Goal: Task Accomplishment & Management: Use online tool/utility

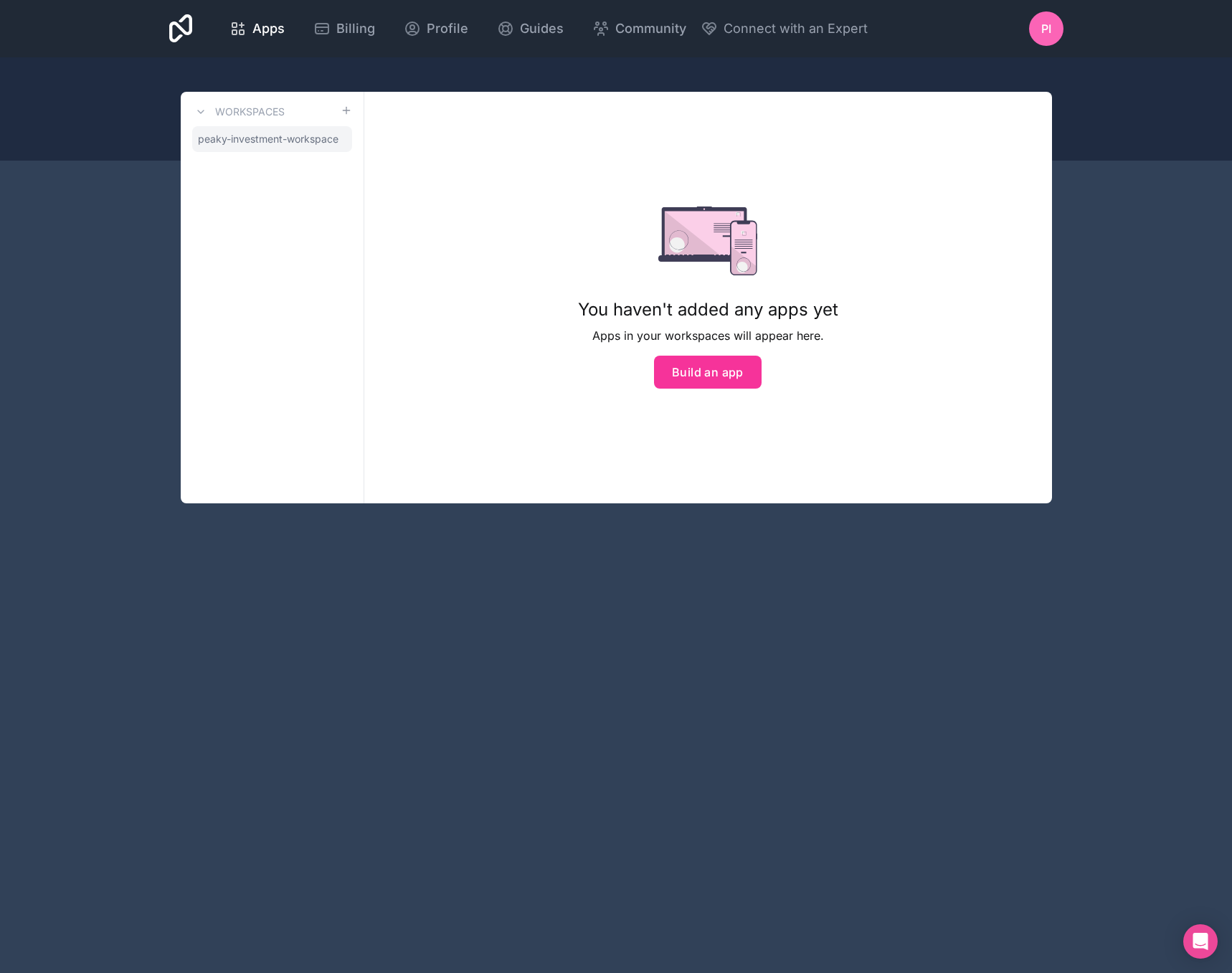
click at [319, 140] on span "peaky-investment-workspace" at bounding box center [268, 139] width 141 height 14
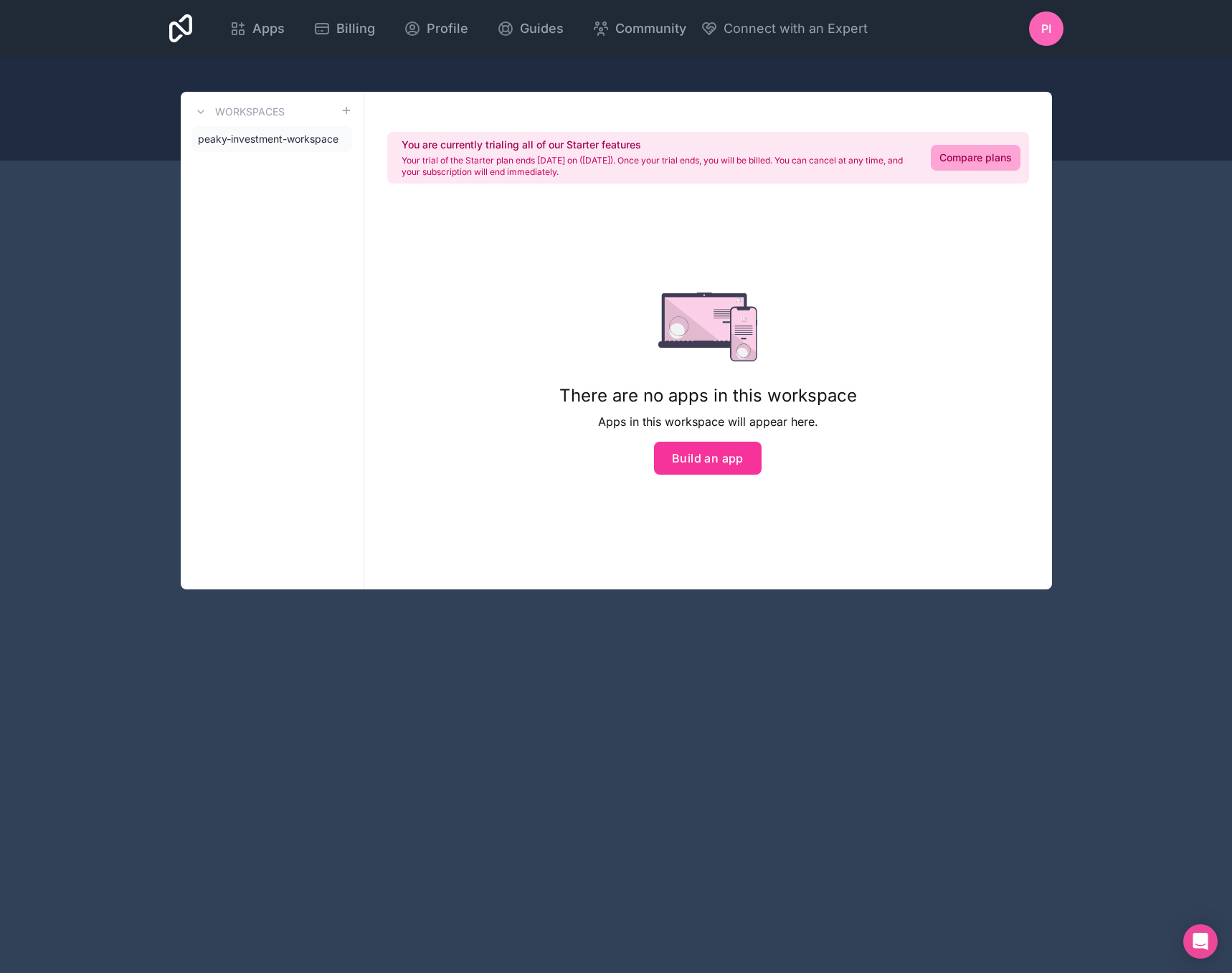
click at [0, 0] on icon at bounding box center [0, 0] width 0 height 0
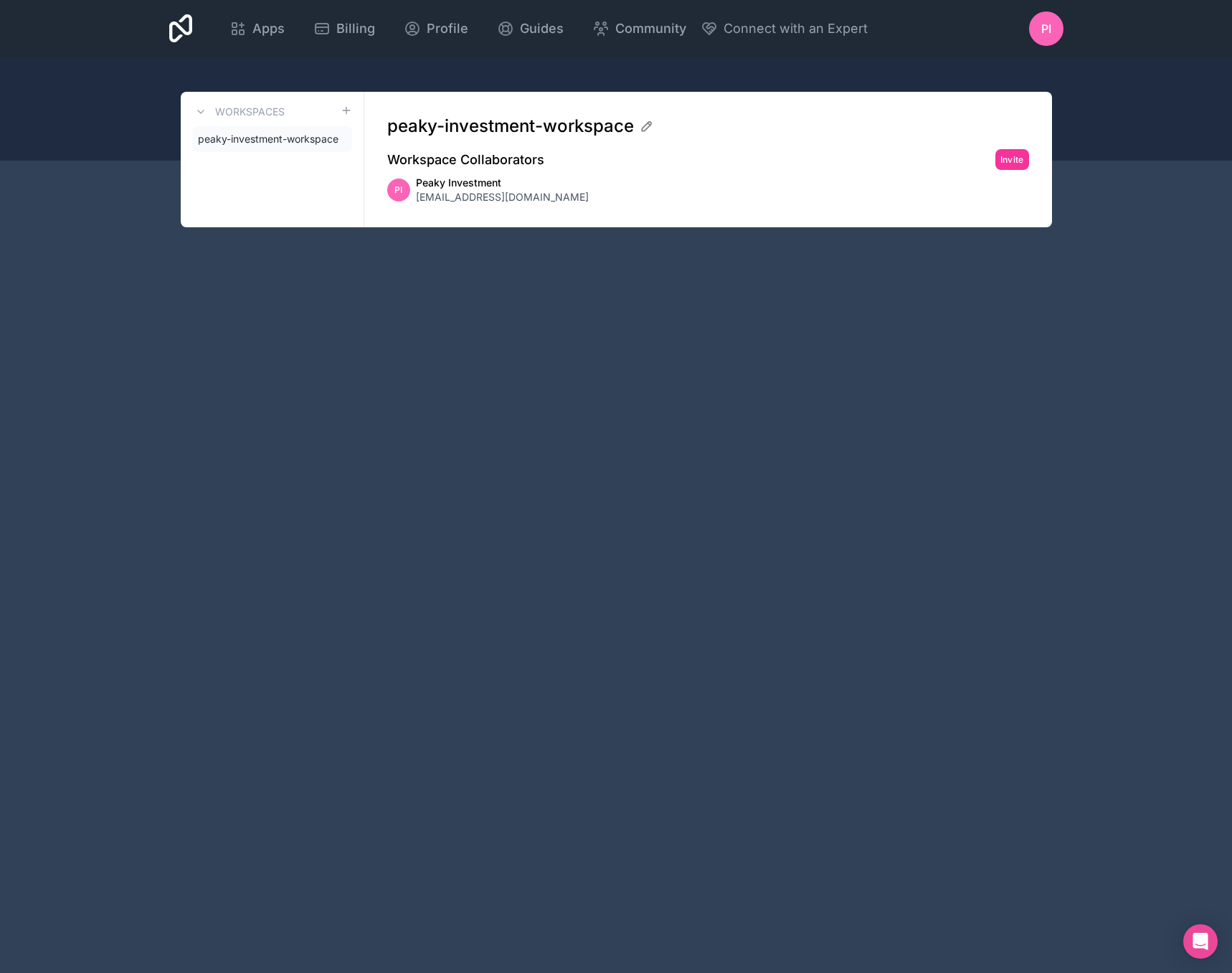
click at [302, 138] on span "peaky-investment-workspace" at bounding box center [268, 139] width 141 height 14
click at [344, 113] on icon at bounding box center [346, 110] width 12 height 12
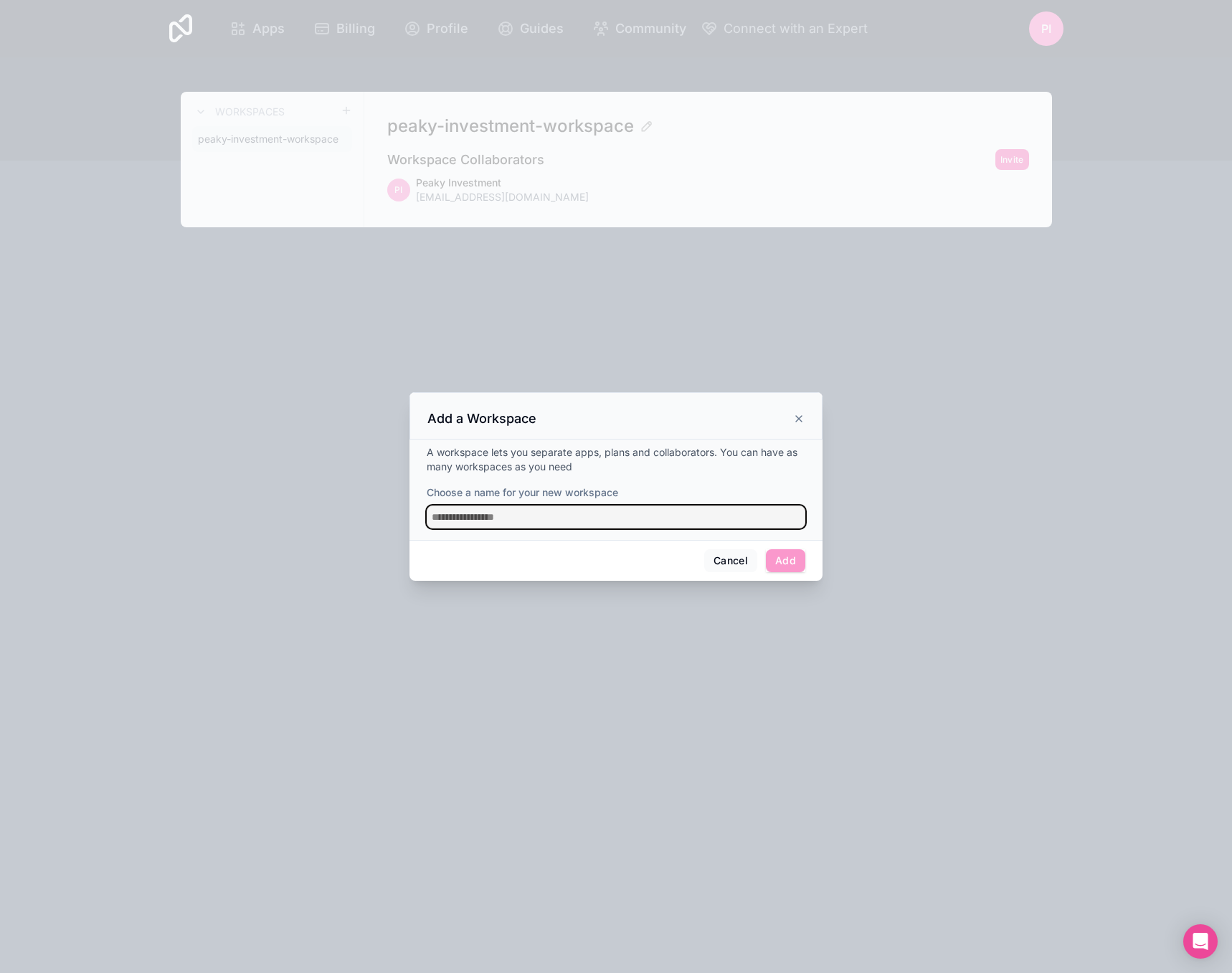
click at [613, 514] on input "Choose a name for your new workspace" at bounding box center [615, 517] width 378 height 23
type input "*****"
click at [790, 568] on button "Add" at bounding box center [785, 561] width 39 height 23
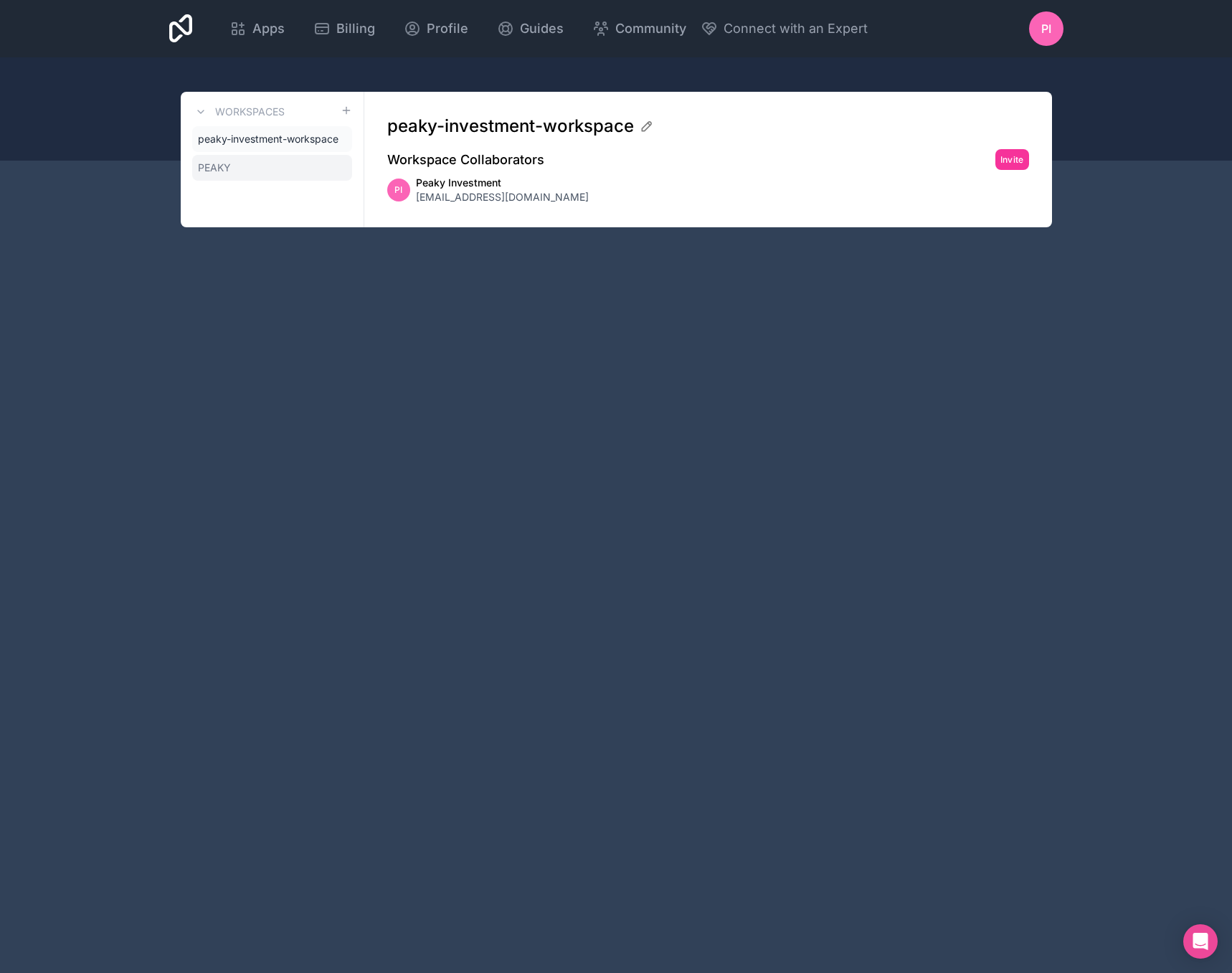
click at [219, 162] on span "PEAKY" at bounding box center [214, 167] width 33 height 14
click at [261, 132] on span "peaky-investment-workspace" at bounding box center [268, 139] width 141 height 14
click at [261, 154] on div "peaky-investment-workspace PEAKY" at bounding box center [272, 153] width 160 height 54
click at [263, 163] on link "PEAKY" at bounding box center [272, 167] width 160 height 26
click at [252, 30] on span "Apps" at bounding box center [268, 28] width 32 height 20
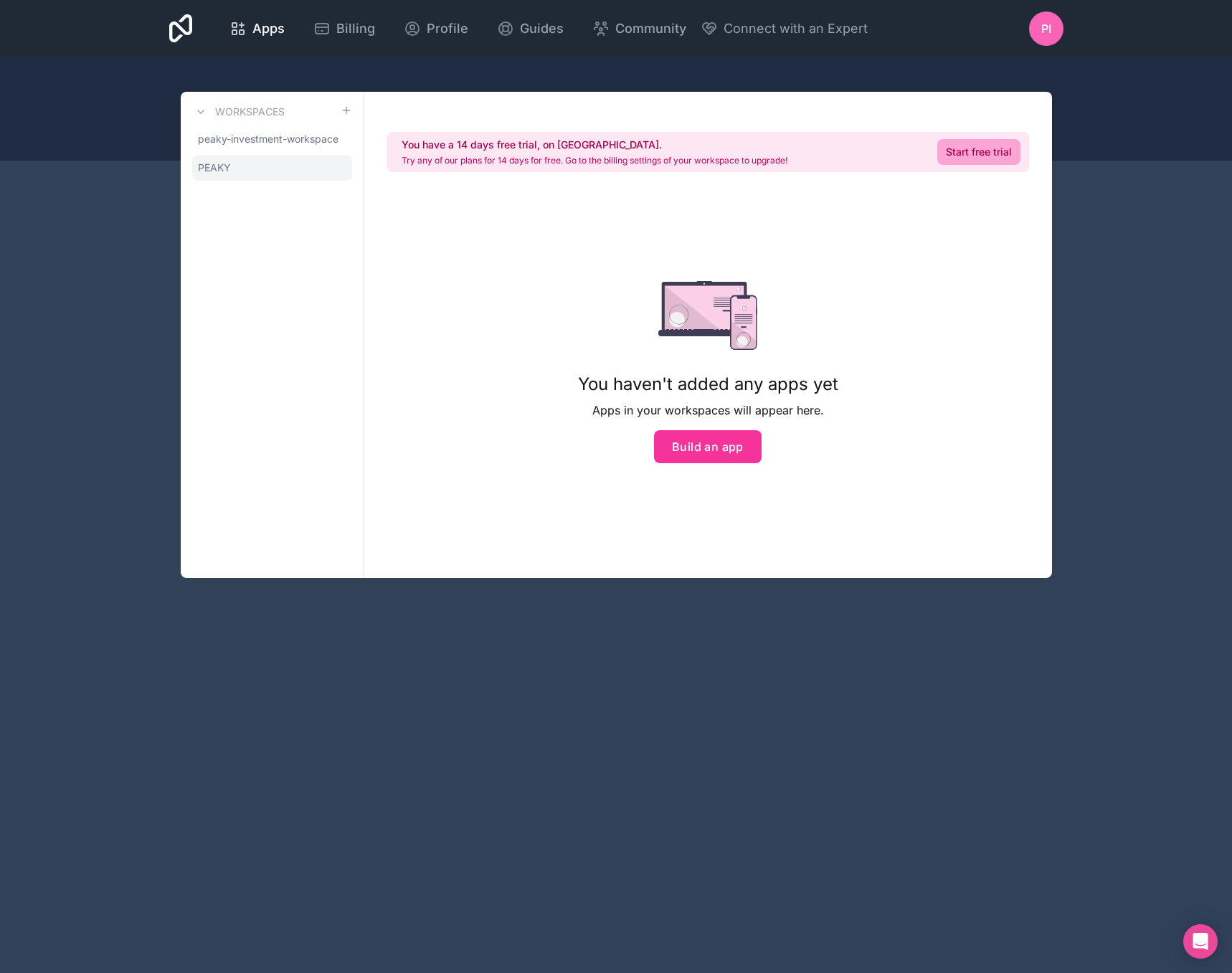
click at [259, 168] on link "PEAKY" at bounding box center [272, 167] width 160 height 26
click at [306, 139] on span "peaky-investment-workspace" at bounding box center [268, 139] width 141 height 14
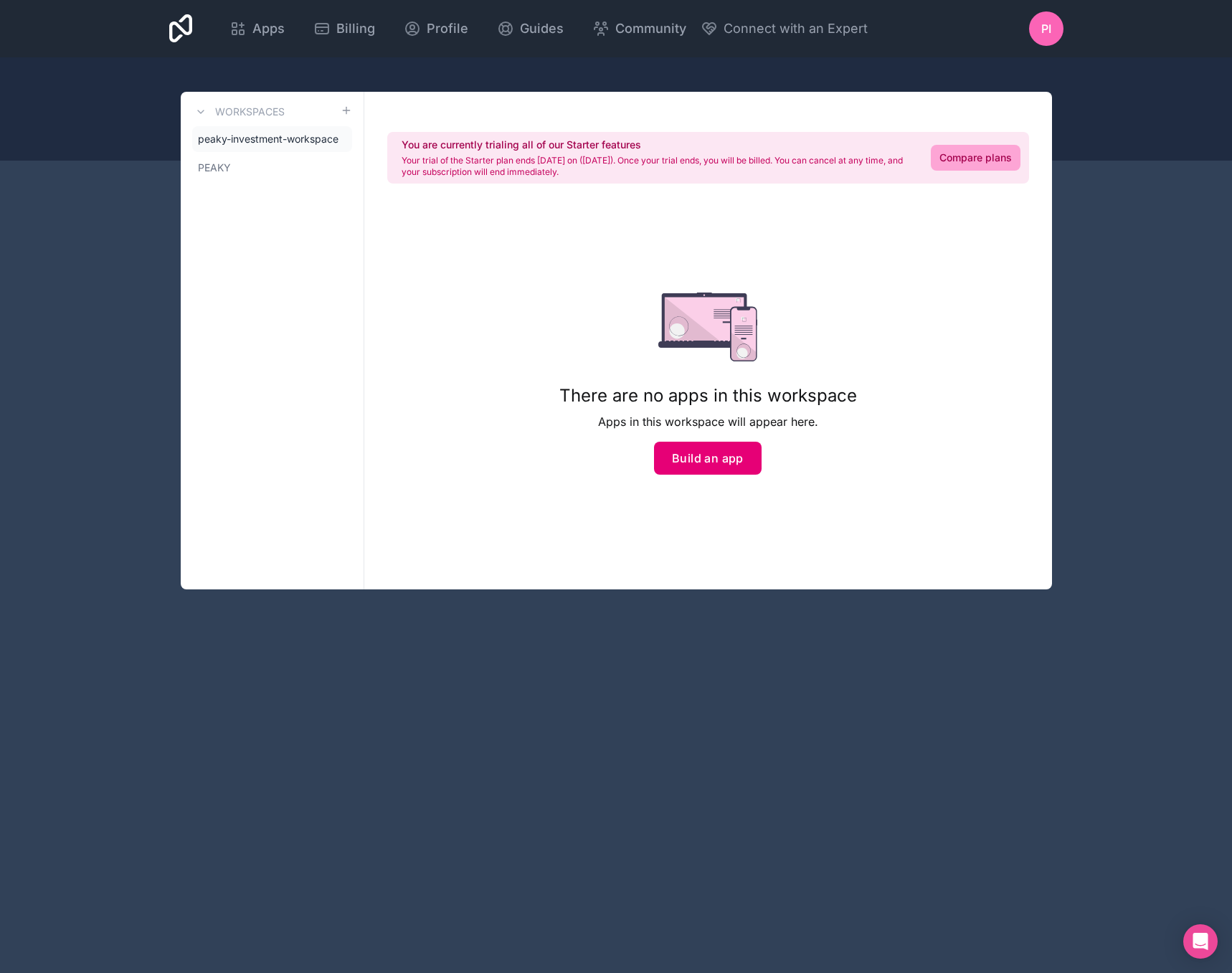
click at [738, 458] on button "Build an app" at bounding box center [707, 458] width 108 height 33
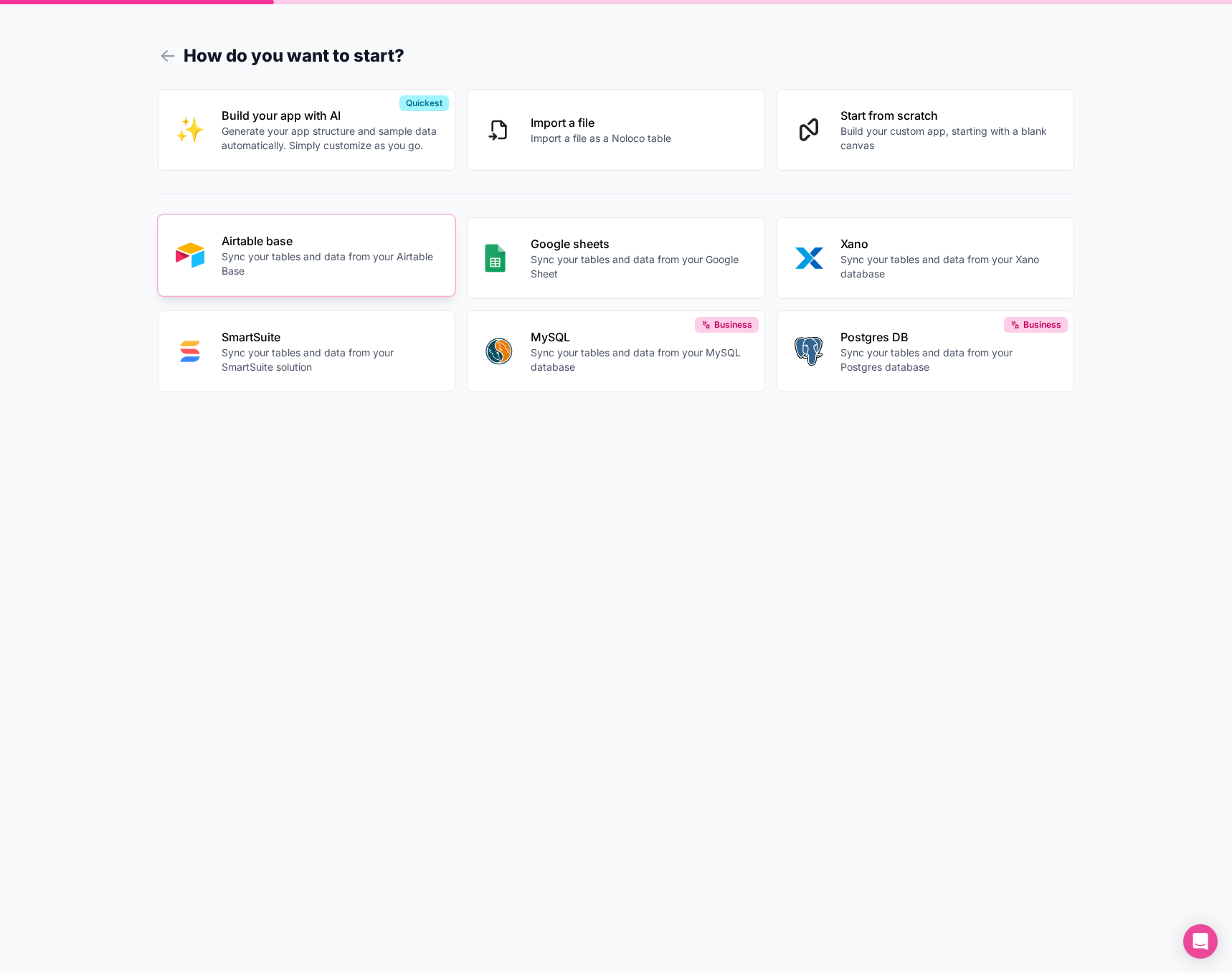
click at [290, 257] on p "Sync your tables and data from your Airtable Base" at bounding box center [329, 264] width 216 height 28
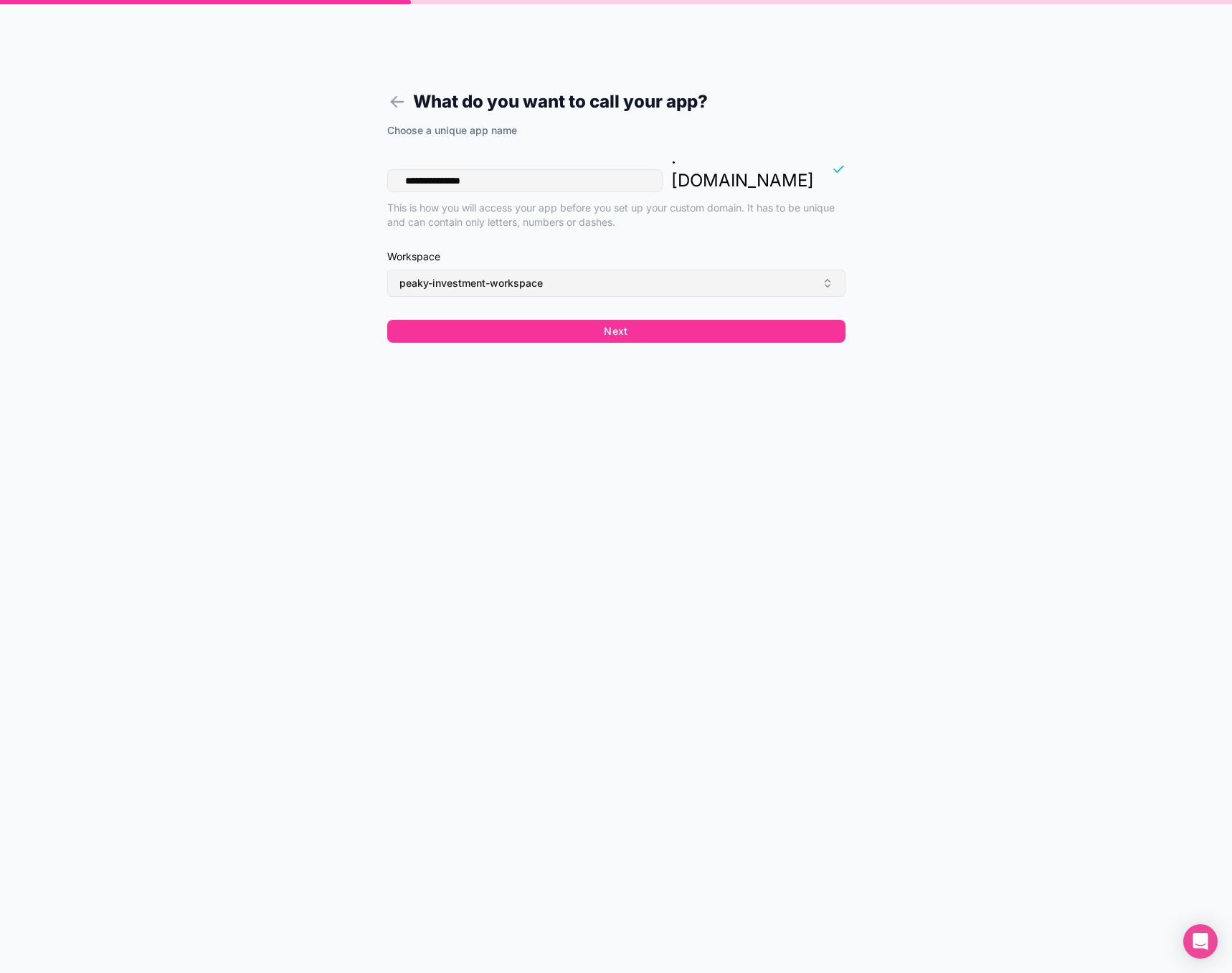
click at [572, 270] on button "peaky-investment-workspace" at bounding box center [616, 283] width 458 height 28
click at [584, 315] on div "peaky-investment-workspace" at bounding box center [616, 319] width 199 height 23
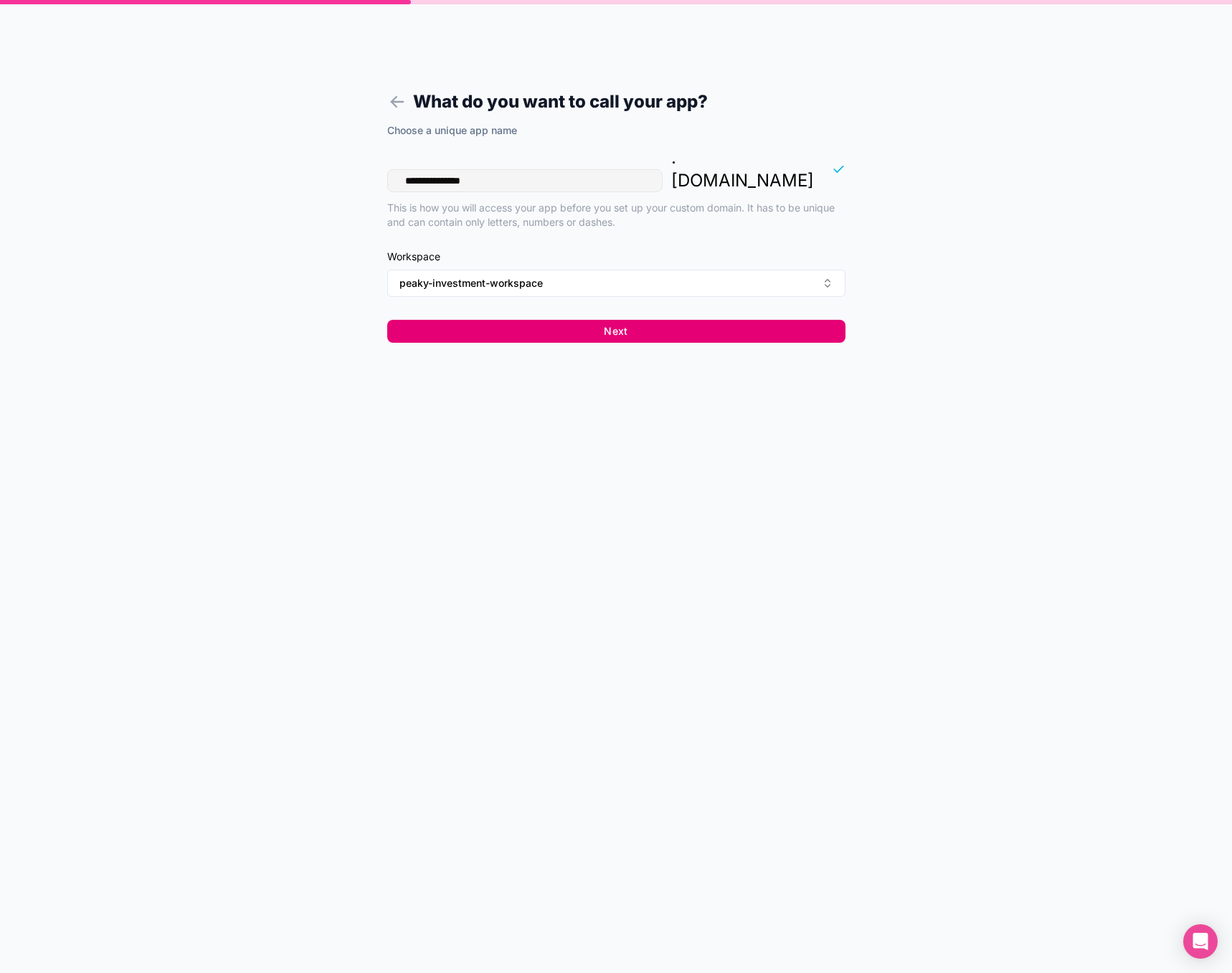
click at [604, 320] on button "Next" at bounding box center [616, 331] width 458 height 23
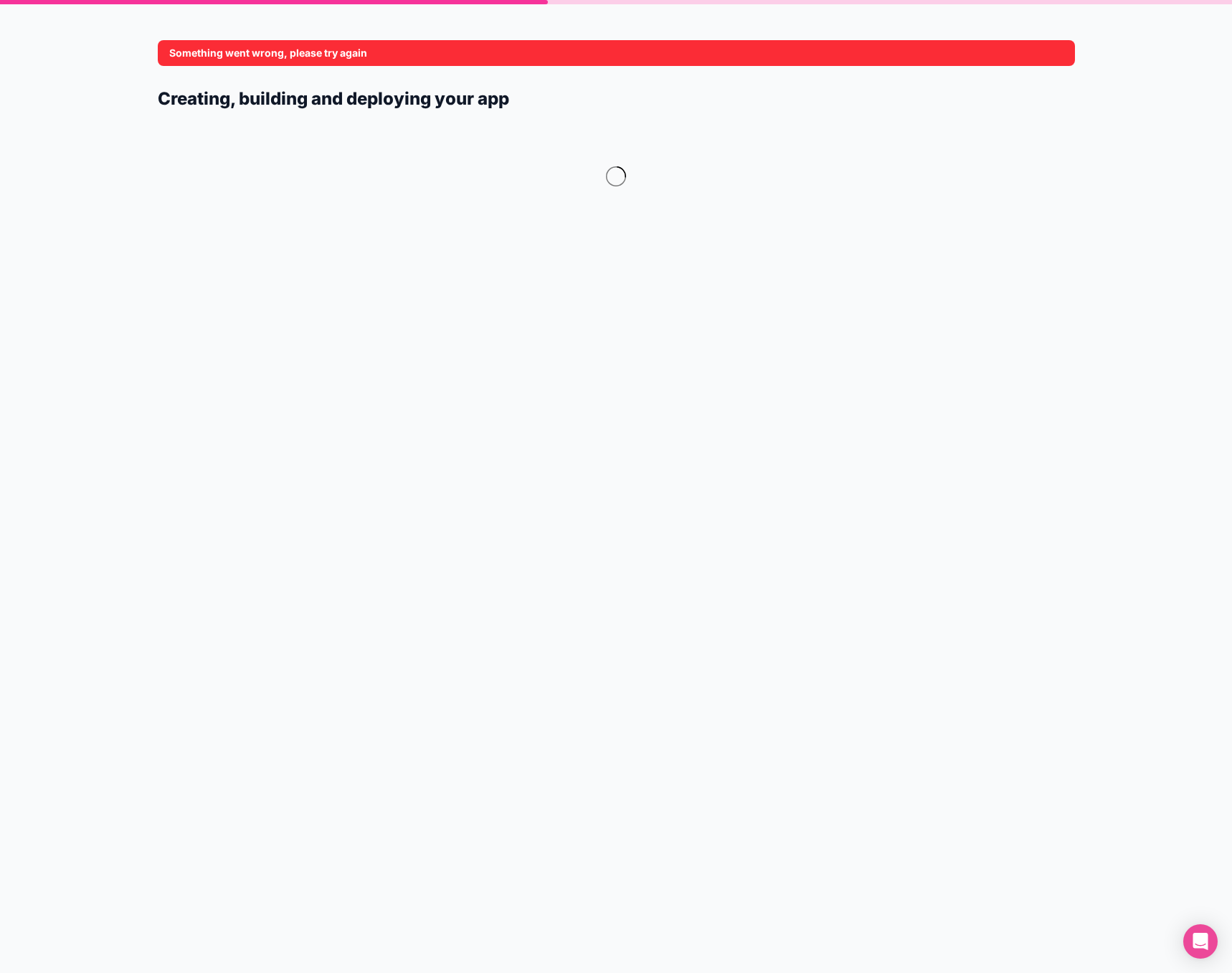
drag, startPoint x: 305, startPoint y: 53, endPoint x: 172, endPoint y: 53, distance: 133.0
click at [172, 53] on div "Something went wrong, please try again" at bounding box center [616, 53] width 917 height 26
drag, startPoint x: 164, startPoint y: 53, endPoint x: 388, endPoint y: 52, distance: 224.0
click at [388, 52] on div "Something went wrong, please try again" at bounding box center [616, 53] width 917 height 26
drag, startPoint x: 375, startPoint y: 123, endPoint x: 440, endPoint y: 112, distance: 65.9
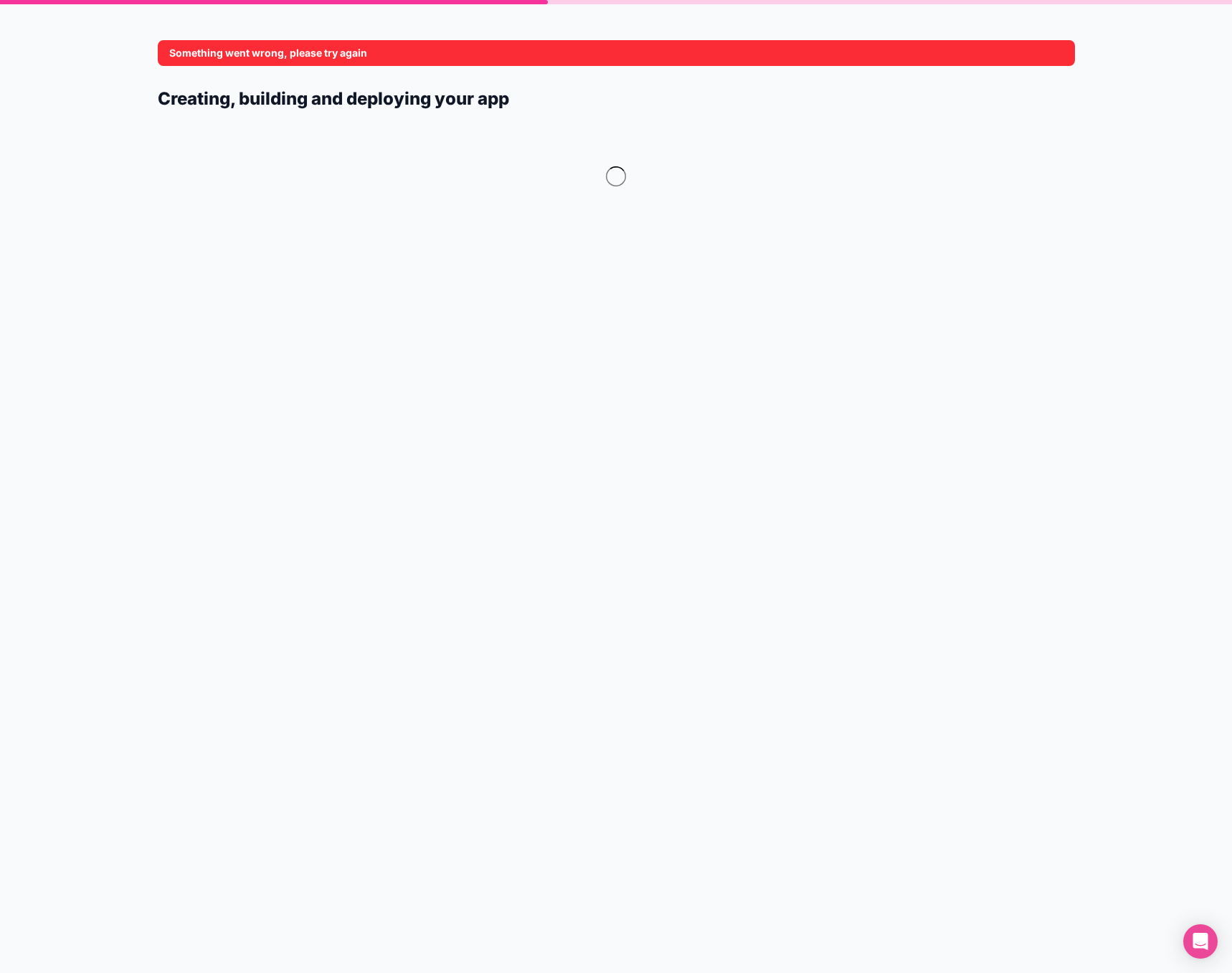
click at [375, 120] on div at bounding box center [616, 184] width 917 height 129
